Goal: Information Seeking & Learning: Learn about a topic

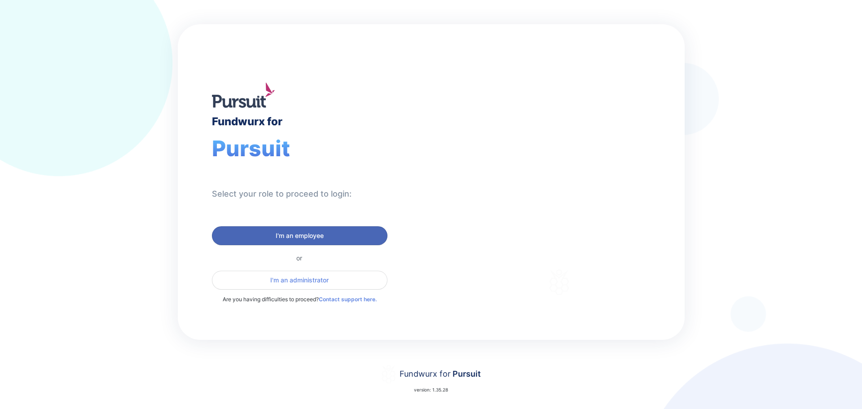
click at [293, 237] on span "I'm an employee" at bounding box center [300, 235] width 48 height 9
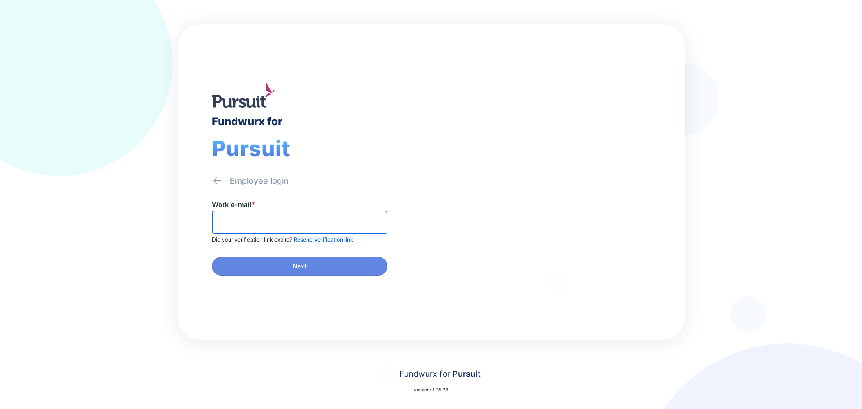
click at [309, 226] on input "text" at bounding box center [299, 222] width 167 height 14
type input "**********"
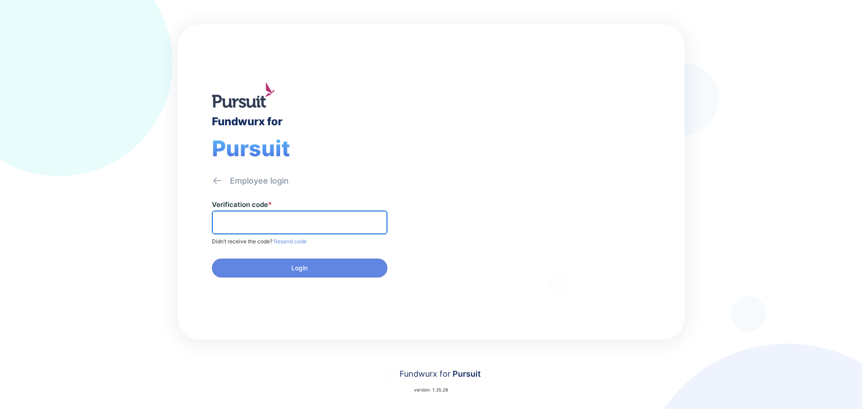
click at [351, 220] on input "text" at bounding box center [299, 222] width 167 height 14
type input "******"
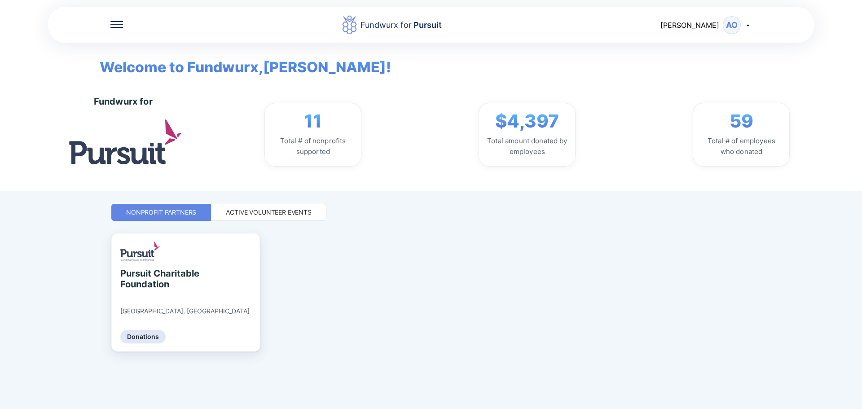
click at [301, 209] on div "Active Volunteer Events" at bounding box center [269, 212] width 86 height 9
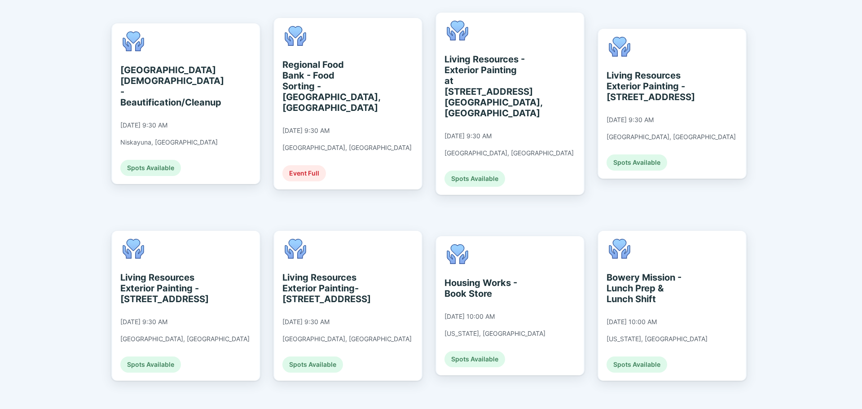
scroll to position [585, 0]
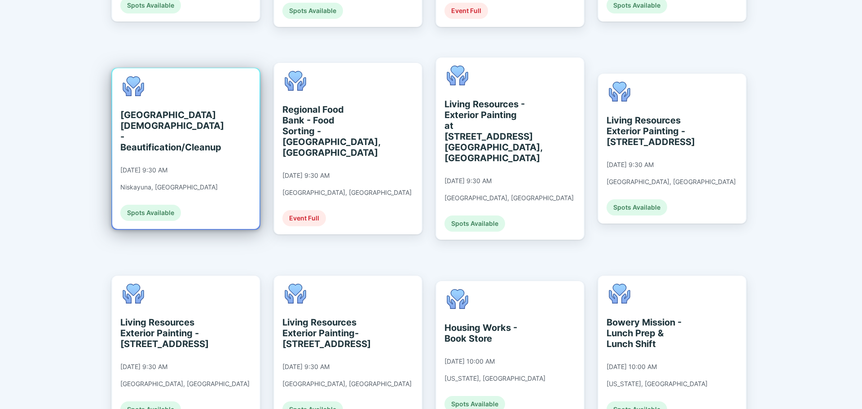
click at [193, 110] on div "[GEOGRAPHIC_DATA][DEMOGRAPHIC_DATA] - Beautification/Cleanup" at bounding box center [161, 131] width 82 height 43
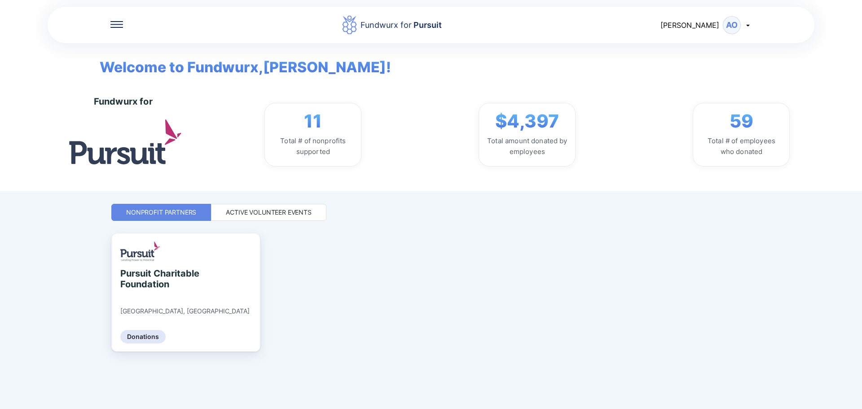
click at [292, 210] on div "Active Volunteer Events" at bounding box center [269, 212] width 86 height 9
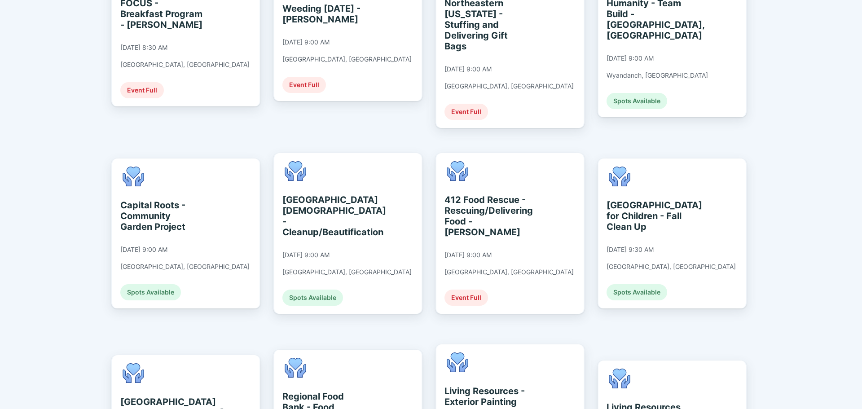
scroll to position [314, 0]
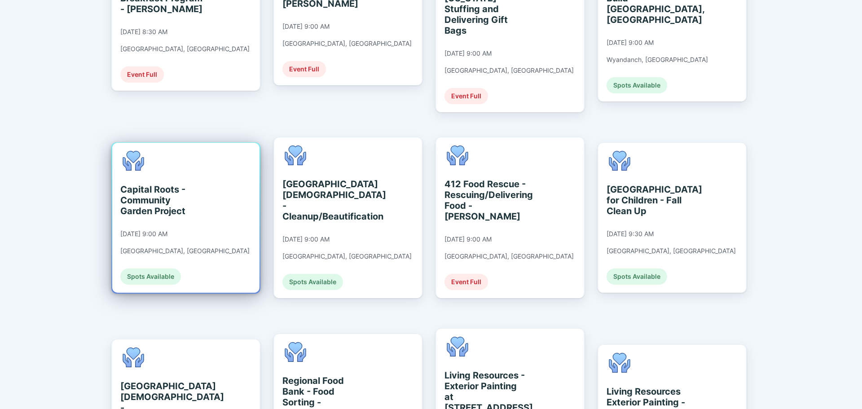
click at [153, 268] on div "Spots Available" at bounding box center [150, 276] width 61 height 16
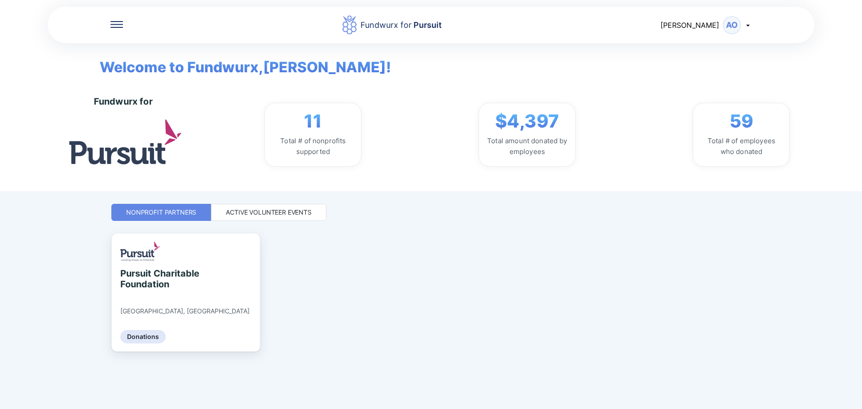
click at [264, 209] on div "Active Volunteer Events" at bounding box center [269, 212] width 86 height 9
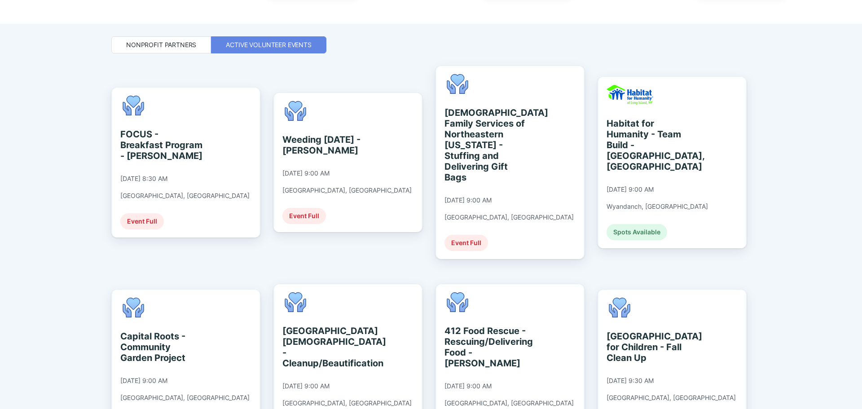
scroll to position [269, 0]
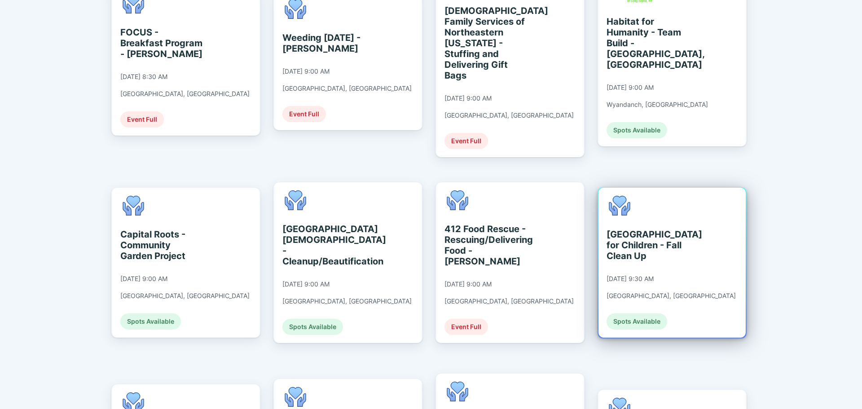
click at [677, 237] on div "[GEOGRAPHIC_DATA] for Children - Fall Clean Up" at bounding box center [648, 245] width 82 height 32
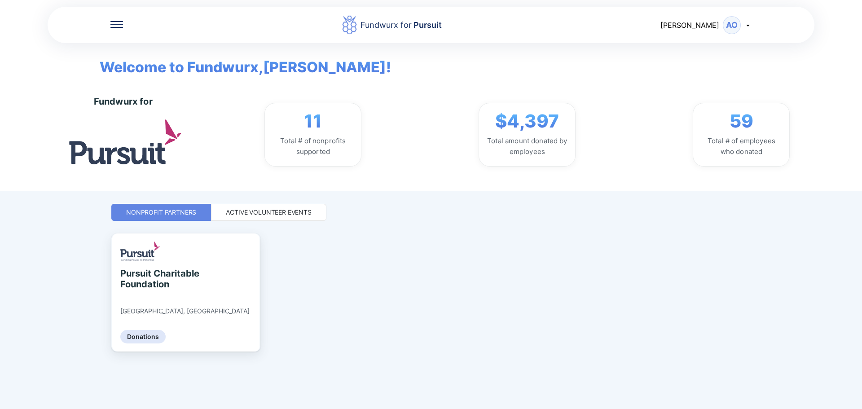
click at [255, 210] on div "Active Volunteer Events" at bounding box center [269, 212] width 86 height 9
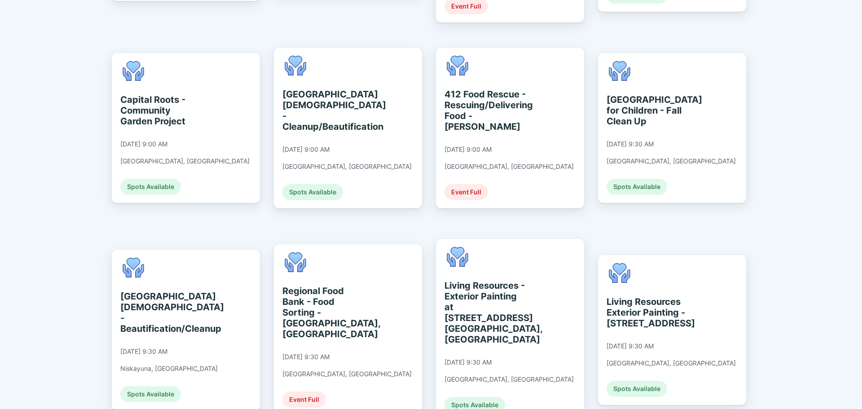
scroll to position [449, 0]
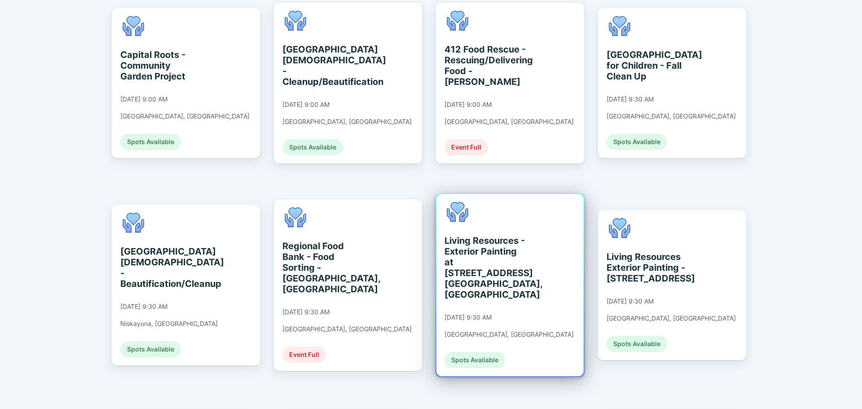
click at [517, 242] on div "Living Resources - Exterior Painting at [STREET_ADDRESS] [GEOGRAPHIC_DATA], [GE…" at bounding box center [485, 267] width 82 height 65
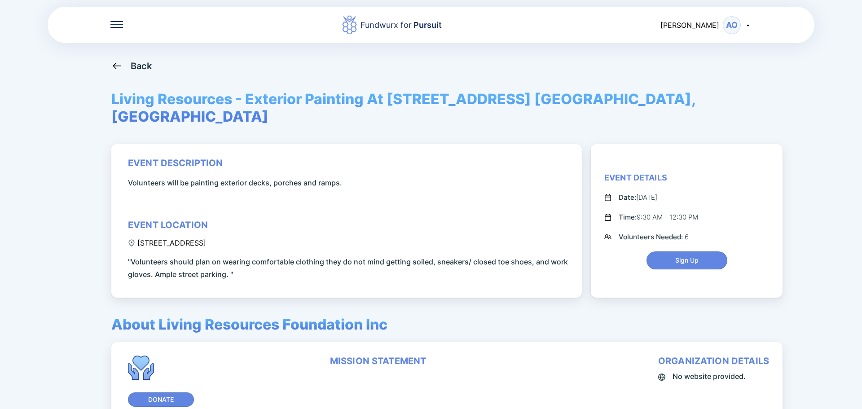
drag, startPoint x: 7, startPoint y: 1, endPoint x: 52, endPoint y: 103, distance: 112.0
click at [52, 112] on div "Fundwurx for Pursuit [PERSON_NAME] AO Back Living Resources - Exterior Painting…" at bounding box center [431, 204] width 862 height 409
click at [121, 67] on icon at bounding box center [116, 65] width 11 height 11
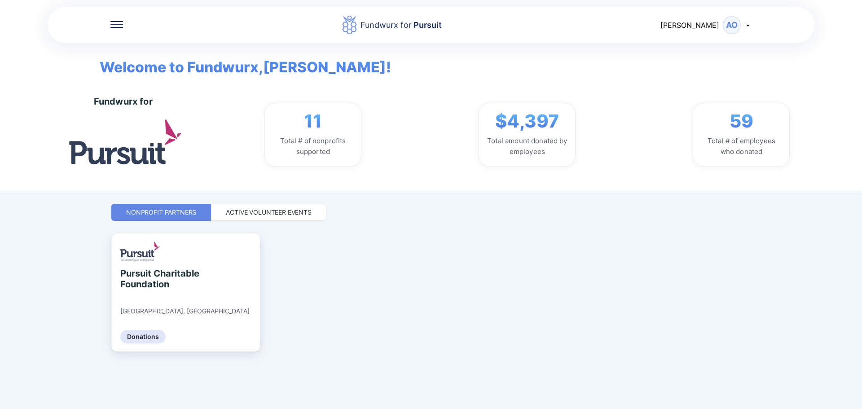
click at [255, 207] on div "Active Volunteer Events" at bounding box center [268, 212] width 115 height 17
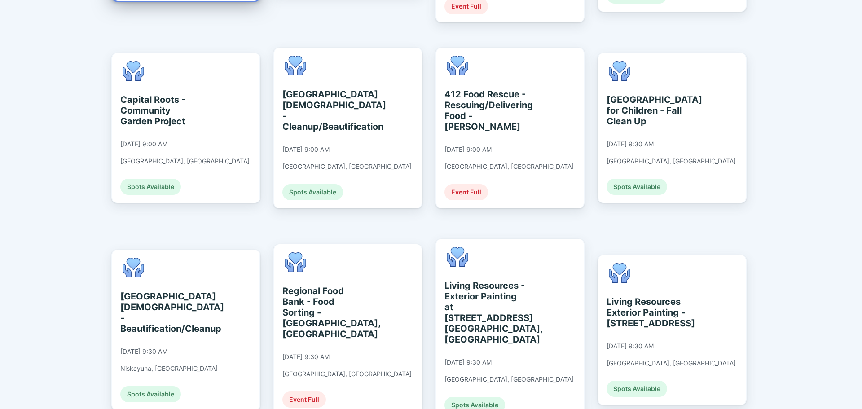
scroll to position [584, 0]
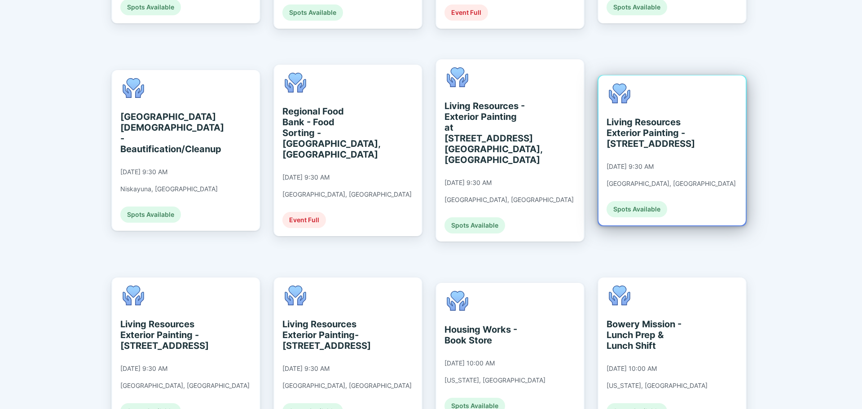
click at [677, 134] on div "Living Resources Exterior Painting - [STREET_ADDRESS] [DATE] 9:30 AM [GEOGRAPHI…" at bounding box center [671, 151] width 129 height 134
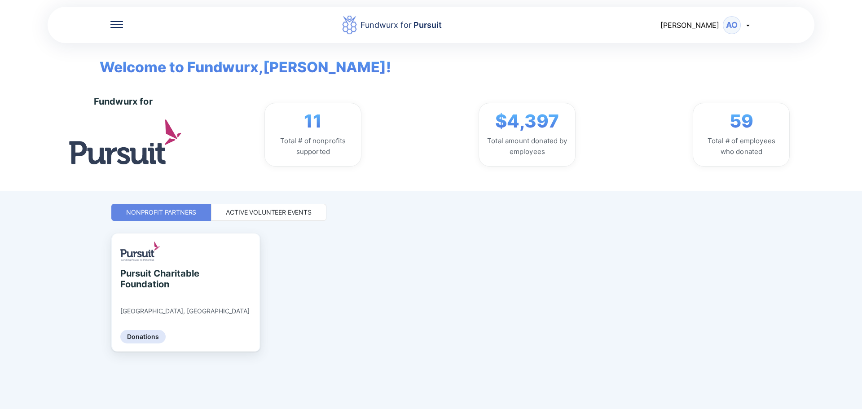
click at [252, 212] on div "Active Volunteer Events" at bounding box center [269, 212] width 86 height 9
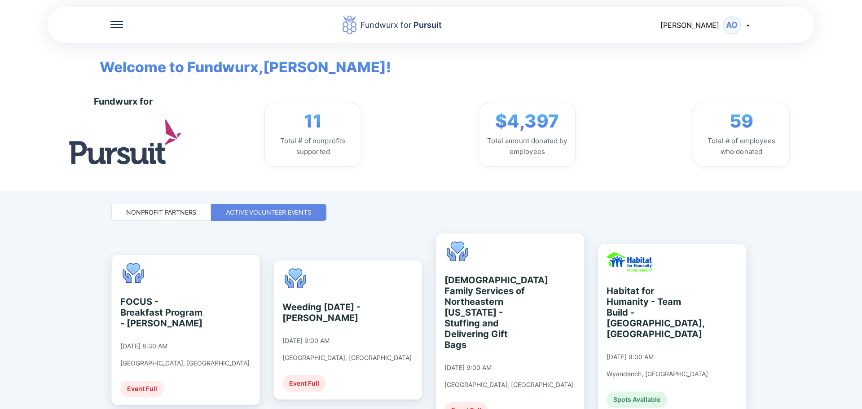
click at [733, 27] on div "AO" at bounding box center [732, 25] width 18 height 18
click at [702, 75] on div "Log out" at bounding box center [695, 71] width 26 height 9
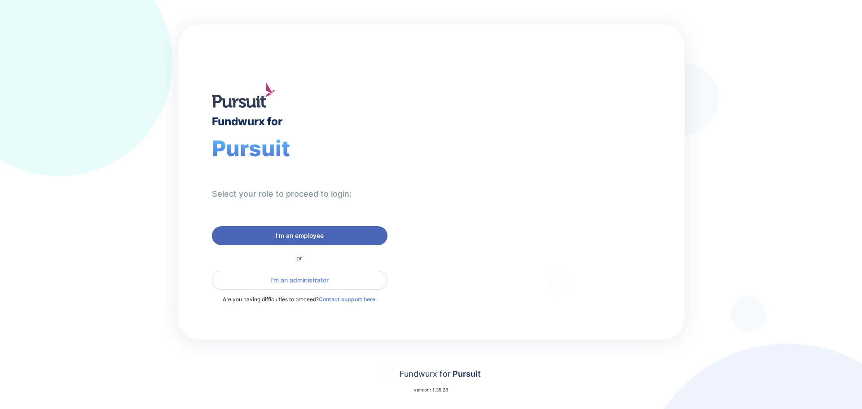
click at [298, 229] on button "I'm an employee" at bounding box center [300, 235] width 176 height 19
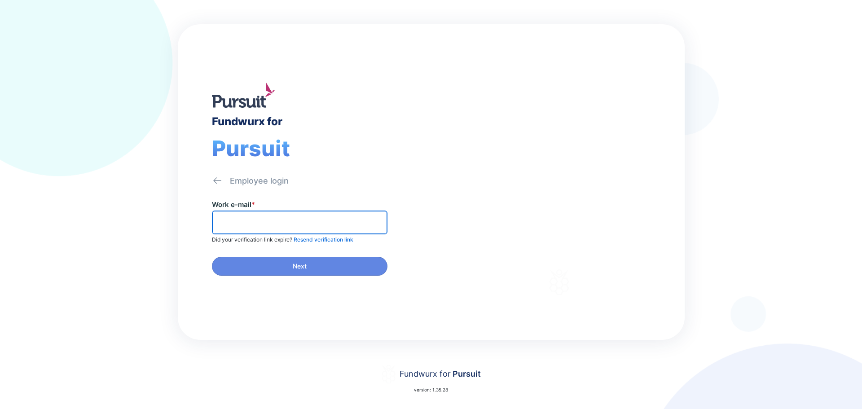
click at [315, 225] on input "text" at bounding box center [299, 222] width 167 height 14
type input "**********"
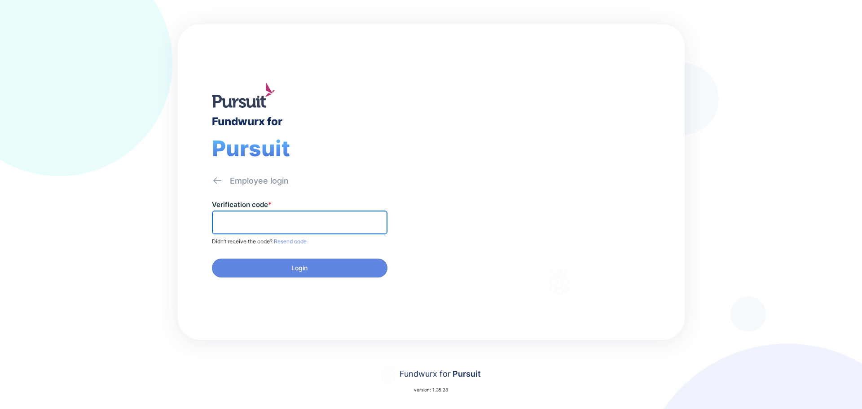
click at [371, 217] on input "text" at bounding box center [299, 222] width 167 height 14
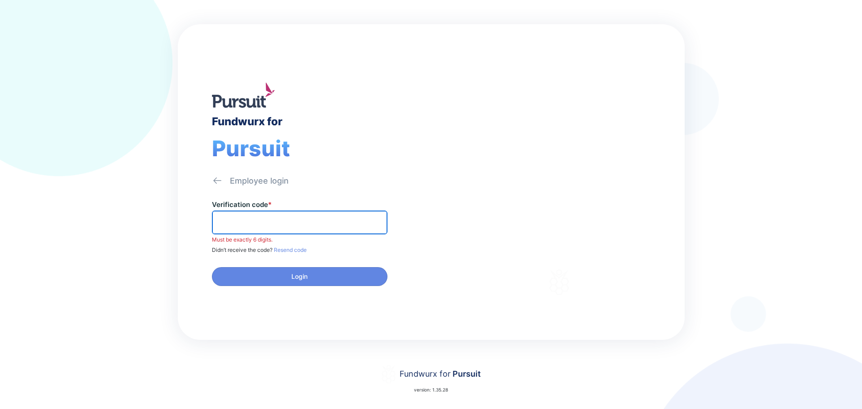
click at [351, 220] on input "text" at bounding box center [299, 222] width 167 height 14
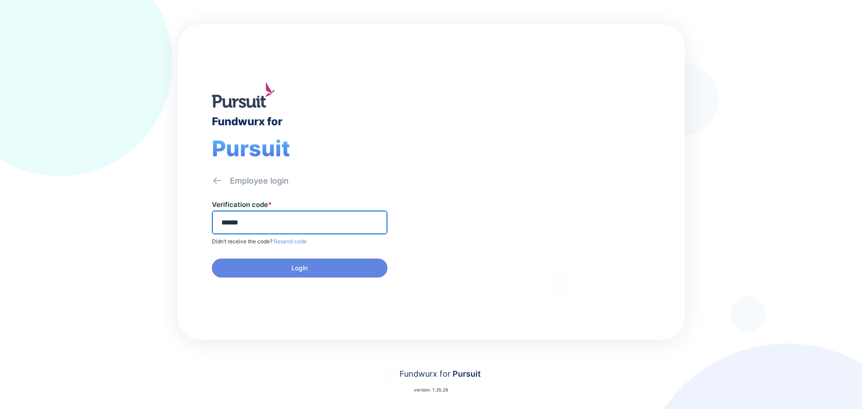
type input "******"
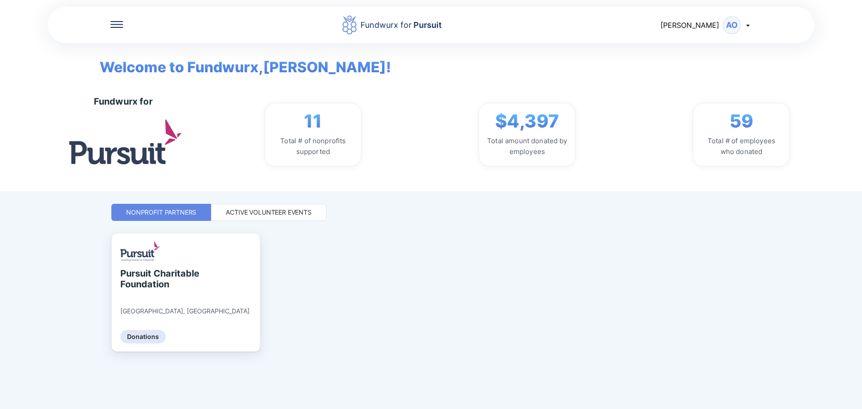
click at [254, 209] on div "Active Volunteer Events" at bounding box center [269, 212] width 86 height 9
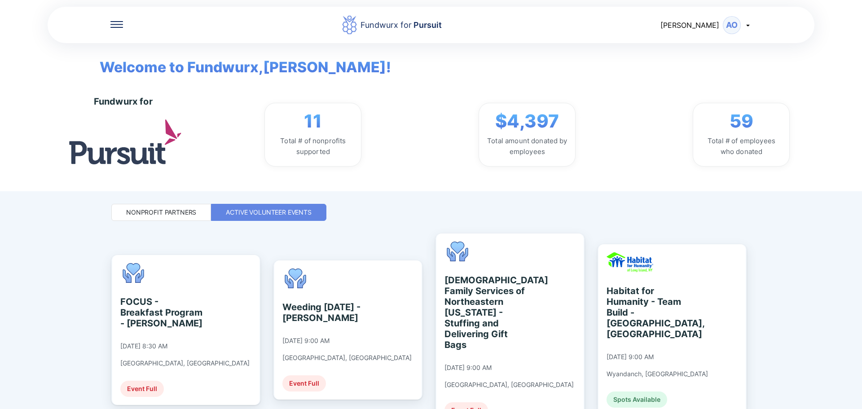
click at [730, 28] on div "AO" at bounding box center [732, 25] width 18 height 18
click at [691, 74] on div "Log out" at bounding box center [695, 71] width 26 height 9
